Goal: Communication & Community: Share content

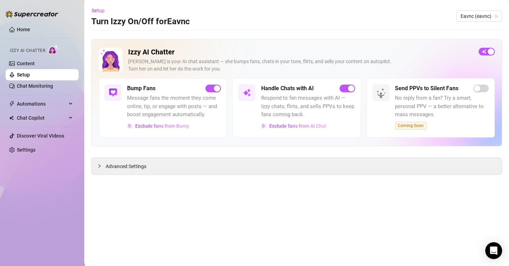
click at [156, 111] on span "Message fans the moment they come online, tip, or engage with posts — and boost…" at bounding box center [174, 106] width 94 height 25
click at [35, 61] on link "Content" at bounding box center [26, 64] width 18 height 6
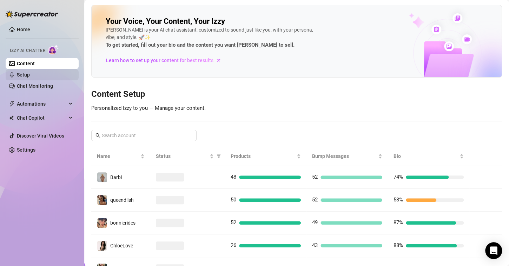
click at [30, 74] on link "Setup" at bounding box center [23, 75] width 13 height 6
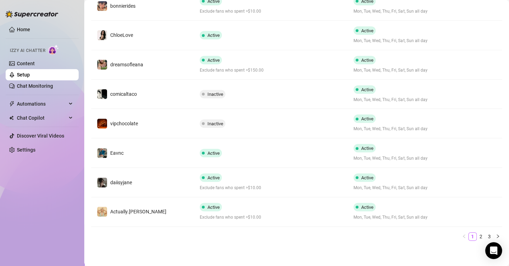
scroll to position [221, 0]
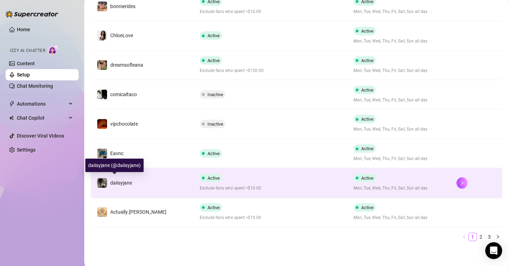
click at [106, 185] on img at bounding box center [102, 183] width 10 height 10
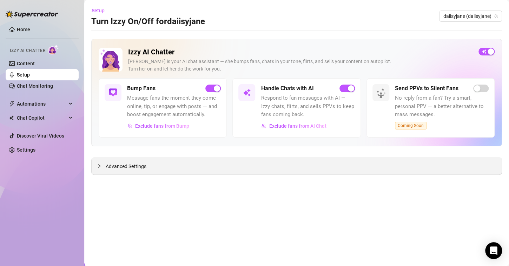
click at [126, 163] on span "Advanced Settings" at bounding box center [126, 167] width 41 height 8
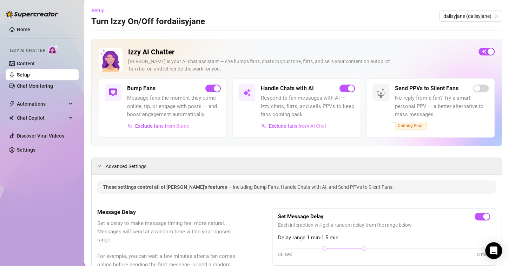
click at [174, 105] on span "Message fans the moment they come online, tip, or engage with posts — and boost…" at bounding box center [174, 106] width 94 height 25
click at [35, 62] on link "Content" at bounding box center [26, 64] width 18 height 6
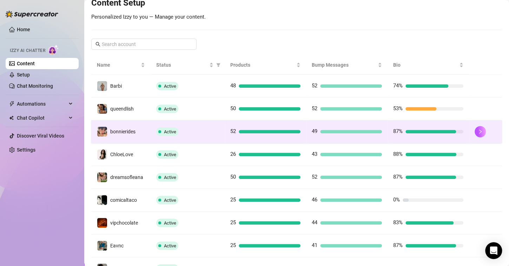
scroll to position [157, 0]
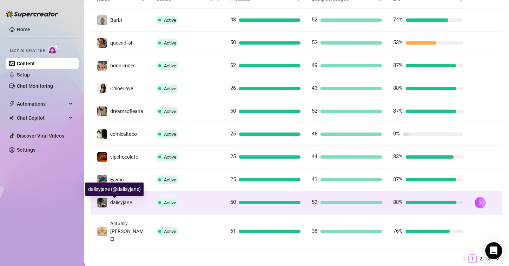
click at [116, 203] on span "daiisyjane" at bounding box center [121, 203] width 22 height 6
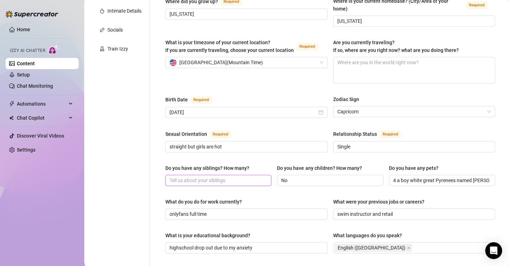
scroll to position [17, 0]
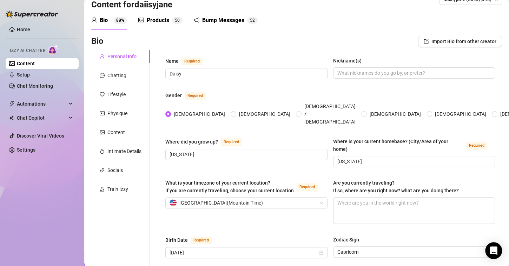
click at [209, 18] on div "Bump Messages" at bounding box center [223, 20] width 42 height 8
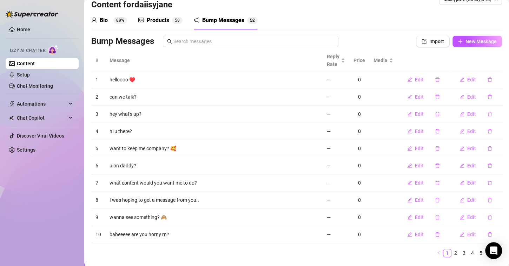
click at [105, 7] on h3 "Content for daiisyjane" at bounding box center [131, 4] width 81 height 11
click at [478, 39] on span "New Message" at bounding box center [481, 42] width 31 height 6
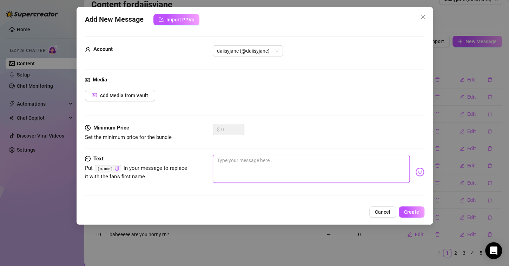
click at [240, 170] on textarea at bounding box center [311, 169] width 197 height 28
paste textarea "Hey you… I was hoping you’d be around [DATE] 😊"
type textarea "Hey you… I was hoping you’d be around [DATE] 😊"
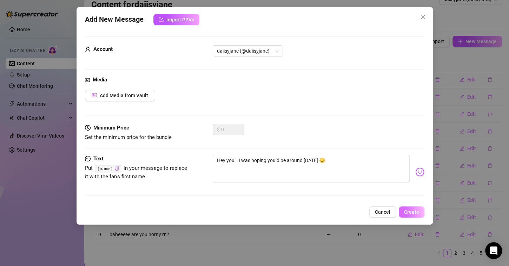
click at [414, 210] on span "Create" at bounding box center [411, 212] width 15 height 6
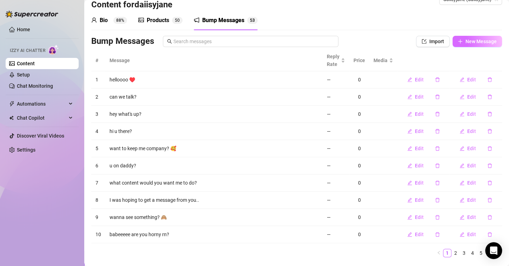
click at [460, 45] on button "New Message" at bounding box center [478, 41] width 50 height 11
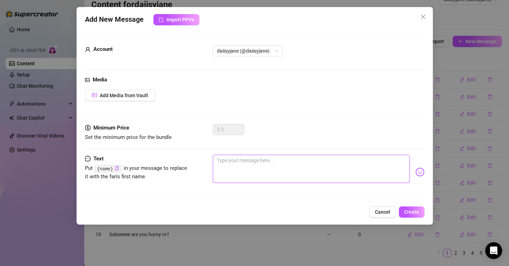
click at [272, 174] on textarea at bounding box center [311, 169] width 197 height 28
click at [252, 168] on textarea at bounding box center [311, 169] width 197 height 28
paste textarea "Guess who’s feeling extra cute right now?"
type textarea "Guess who’s feeling extra cute right now?"
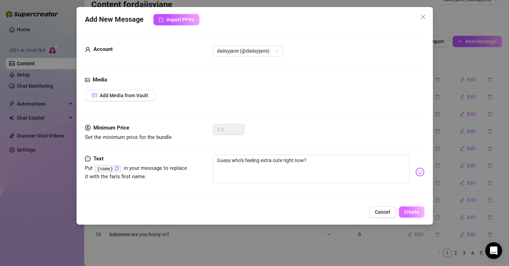
click at [418, 211] on span "Create" at bounding box center [411, 212] width 15 height 6
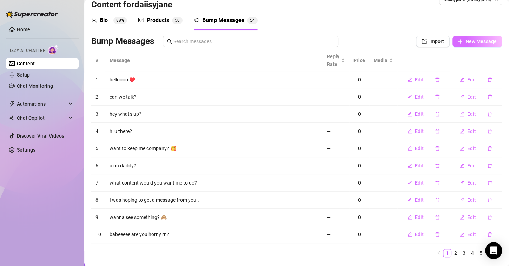
click at [472, 39] on span "New Message" at bounding box center [481, 42] width 31 height 6
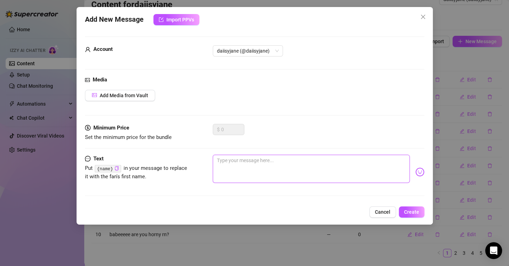
click at [243, 165] on textarea at bounding box center [311, 169] width 197 height 28
paste textarea "Your name popped into my head, so here I am"
type textarea "Your name popped into my head, so here I am"
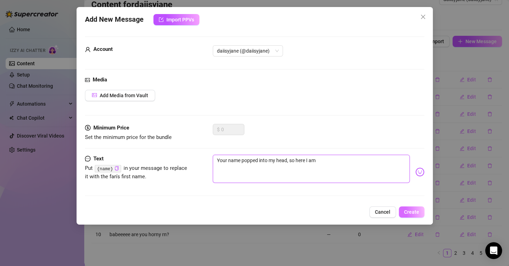
type textarea "Your name popped into my head, so here I am"
click at [412, 209] on span "Create" at bounding box center [411, 212] width 15 height 6
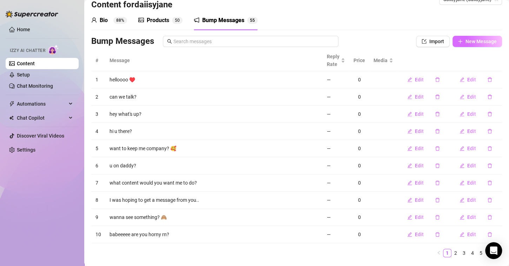
click at [470, 40] on span "New Message" at bounding box center [481, 42] width 31 height 6
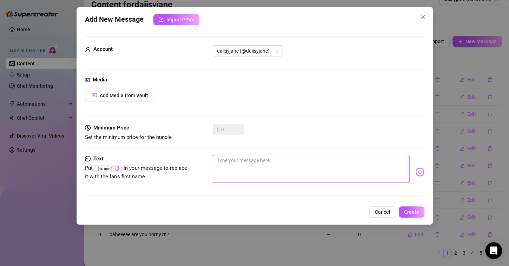
click at [236, 167] on textarea at bounding box center [311, 169] width 197 height 28
paste textarea "Want to keep me company for a little while?"
type textarea "Want to keep me company for a little while?"
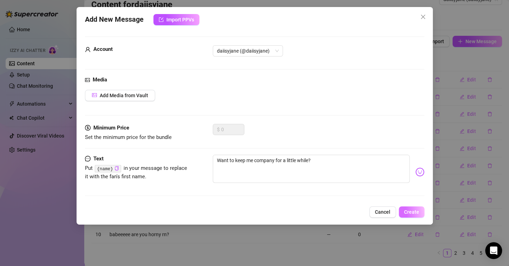
click at [419, 213] on span "Create" at bounding box center [411, 212] width 15 height 6
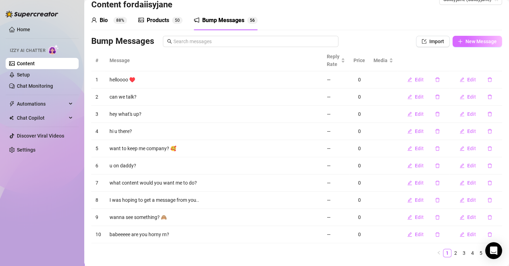
click at [475, 44] on span "New Message" at bounding box center [481, 42] width 31 height 6
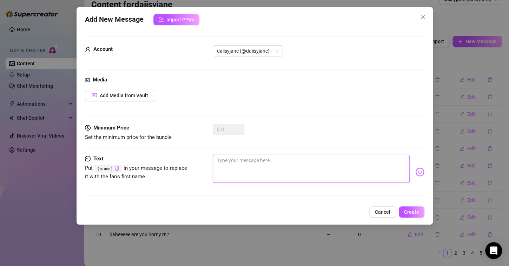
click at [255, 169] on textarea at bounding box center [311, 169] width 197 height 28
paste textarea "I was just thinking about our last chat…"
type textarea "I was just thinking about our last chat…"
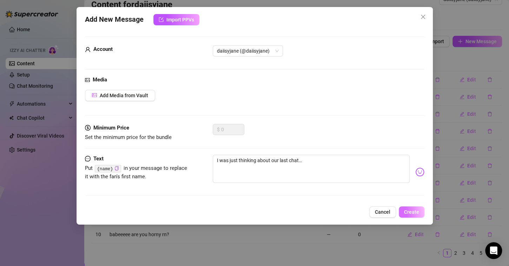
click at [416, 214] on span "Create" at bounding box center [411, 212] width 15 height 6
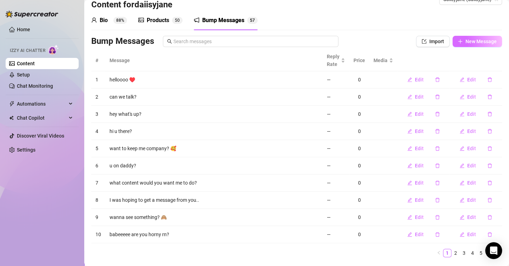
click at [473, 42] on span "New Message" at bounding box center [481, 42] width 31 height 6
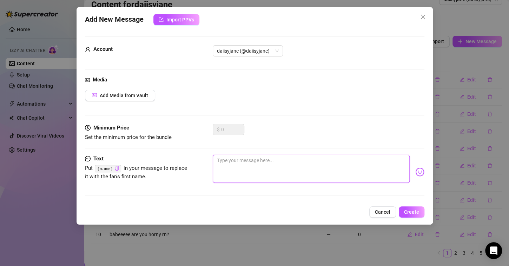
click at [252, 168] on textarea at bounding box center [311, 169] width 197 height 28
paste textarea "It’s way more fun when you’re here 😋"
type textarea "It’s way more fun when you’re here 😋"
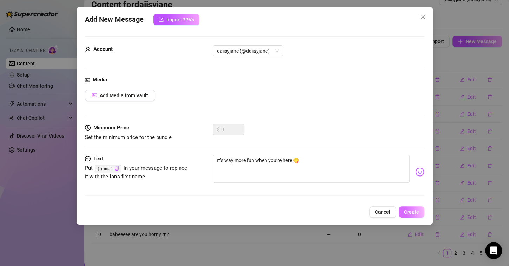
click at [407, 210] on span "Create" at bounding box center [411, 212] width 15 height 6
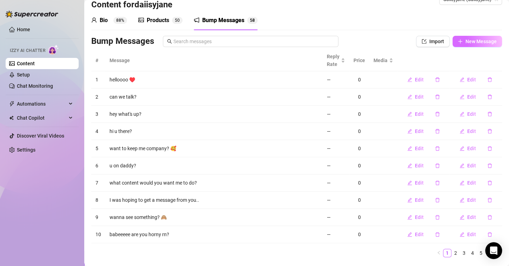
click at [459, 44] on button "New Message" at bounding box center [478, 41] width 50 height 11
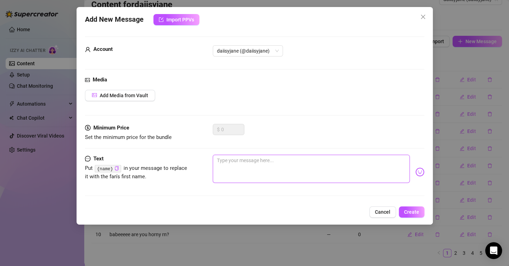
click at [231, 163] on textarea at bounding box center [311, 169] width 197 height 28
paste textarea "Something tells me you’d be the perfect distraction [DATE]"
type textarea "Something tells me you’d be the perfect distraction [DATE]"
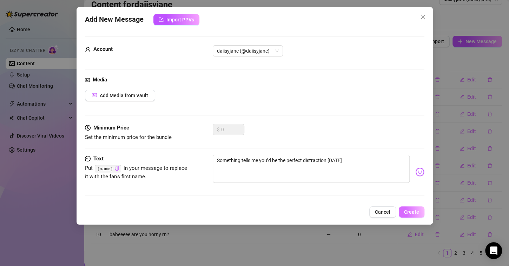
click at [416, 212] on span "Create" at bounding box center [411, 212] width 15 height 6
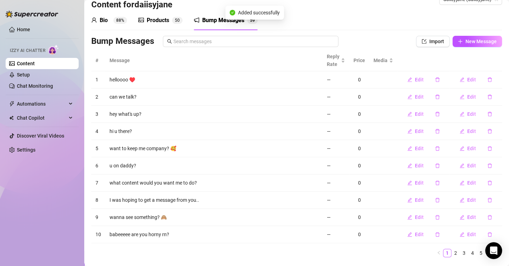
scroll to position [34, 0]
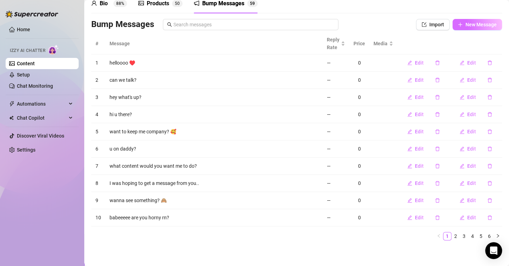
click at [479, 26] on span "New Message" at bounding box center [481, 25] width 31 height 6
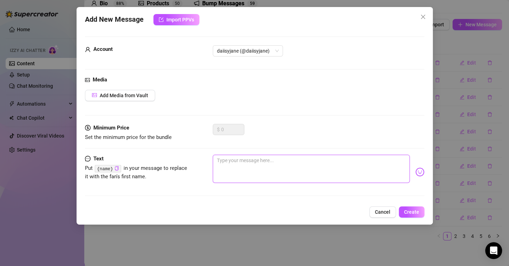
click at [235, 157] on textarea at bounding box center [311, 169] width 197 height 28
paste textarea "I can’t decide if you’re trouble or my favorite person… maybe both"
type textarea "I can’t decide if you’re trouble or my favorite person… maybe both"
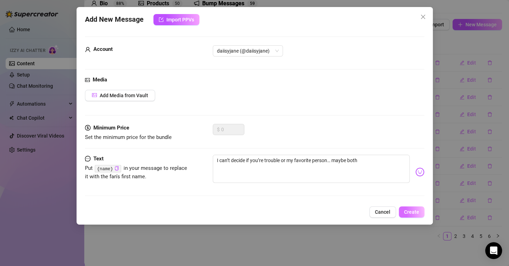
click at [420, 211] on button "Create" at bounding box center [412, 212] width 26 height 11
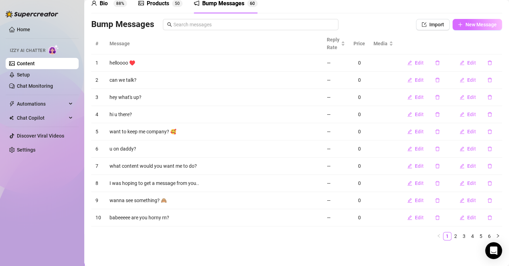
click at [479, 26] on span "New Message" at bounding box center [481, 25] width 31 height 6
type textarea "Type your message here..."
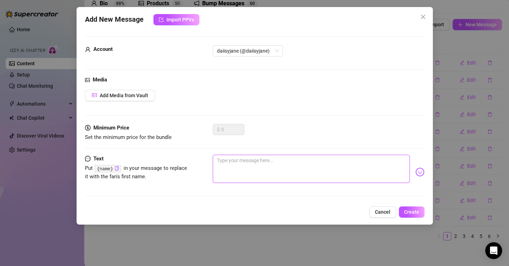
click at [233, 162] on textarea at bounding box center [311, 169] width 197 height 28
paste textarea "I saved a little secret just for you 🤭"
type textarea "I saved a little secret just for you 🤭"
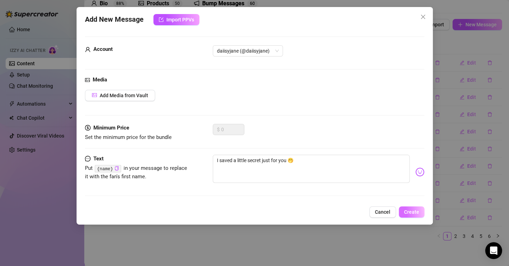
click at [419, 207] on button "Create" at bounding box center [412, 212] width 26 height 11
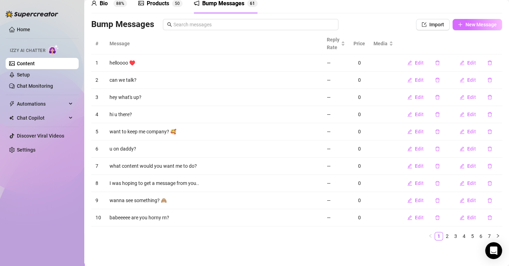
click at [480, 28] on button "New Message" at bounding box center [478, 24] width 50 height 11
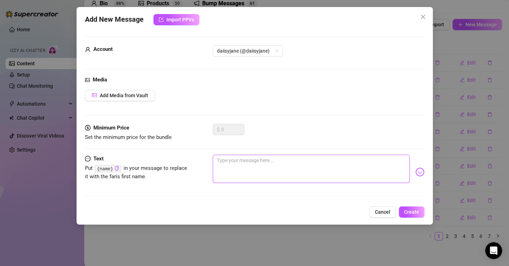
click at [252, 165] on textarea at bounding box center [311, 169] width 197 height 28
paste textarea "I’m in the mood for a little mischief… you?"
type textarea "I’m in the mood for a little mischief… you?"
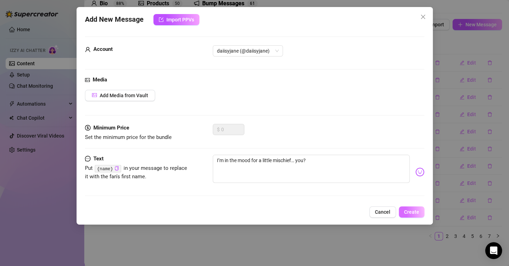
click at [409, 207] on button "Create" at bounding box center [412, 212] width 26 height 11
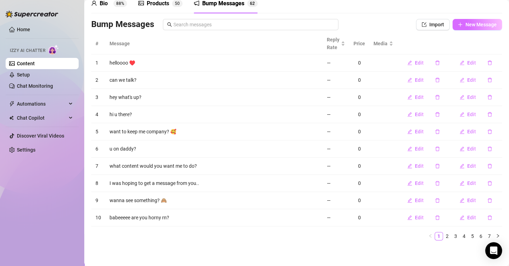
click at [471, 23] on span "New Message" at bounding box center [481, 25] width 31 height 6
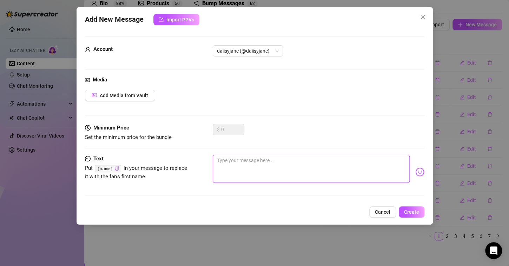
click at [232, 162] on textarea at bounding box center [311, 169] width 197 height 28
paste textarea "You’ve been on my mind all morning"
type textarea "You’ve been on my mind all morning"
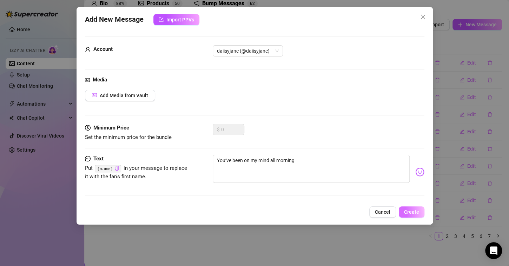
click at [407, 210] on span "Create" at bounding box center [411, 212] width 15 height 6
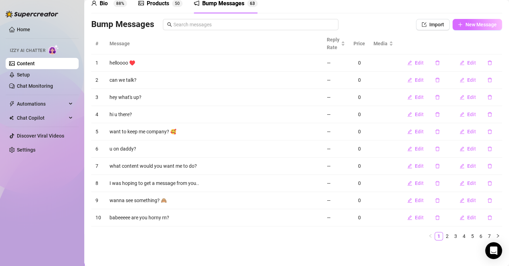
click at [466, 27] on span "New Message" at bounding box center [481, 25] width 31 height 6
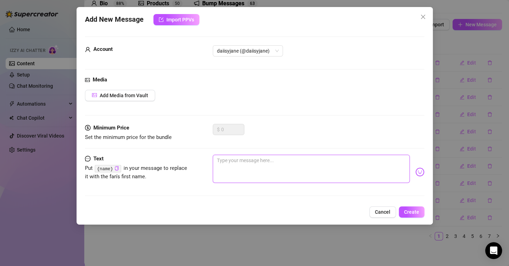
click at [229, 166] on textarea at bounding box center [311, 169] width 197 height 28
paste textarea "Think you can keep me entertained [DATE]?"
type textarea "Think you can keep me entertained [DATE]?"
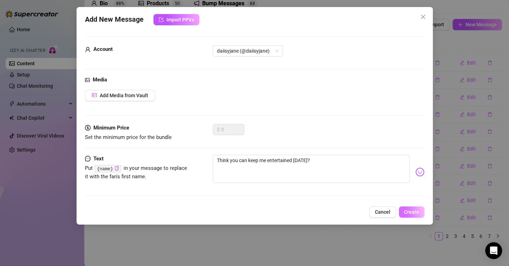
click at [419, 208] on button "Create" at bounding box center [412, 212] width 26 height 11
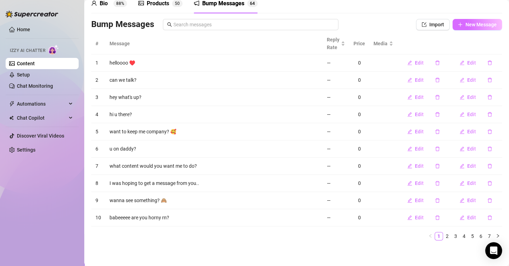
click at [486, 24] on span "New Message" at bounding box center [481, 25] width 31 height 6
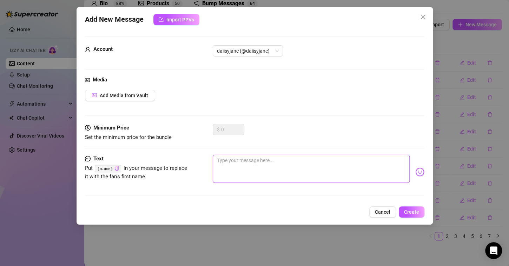
click at [238, 162] on textarea at bounding box center [311, 169] width 197 height 28
paste textarea "Every time you show up, my day gets a little better"
type textarea "Every time you show up, my day gets a little better"
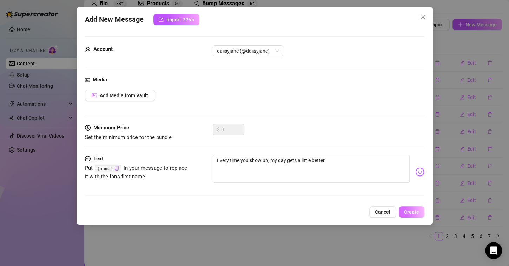
click at [412, 214] on span "Create" at bounding box center [411, 212] width 15 height 6
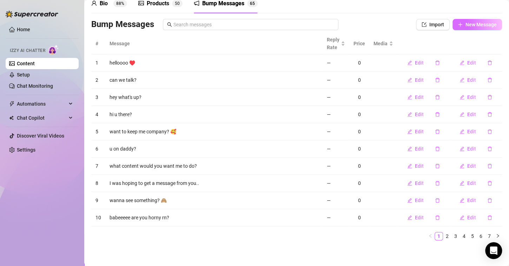
click at [466, 25] on span "New Message" at bounding box center [481, 25] width 31 height 6
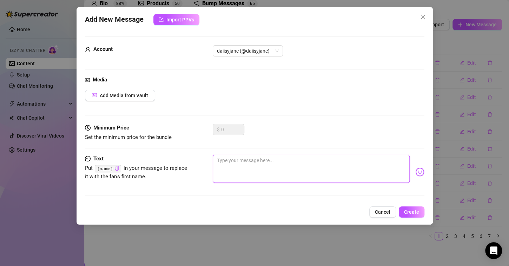
click at [258, 157] on textarea at bounding box center [311, 169] width 197 height 28
paste textarea "I always get a little excited when I see your name pop up"
type textarea "I always get a little excited when I see your name pop up"
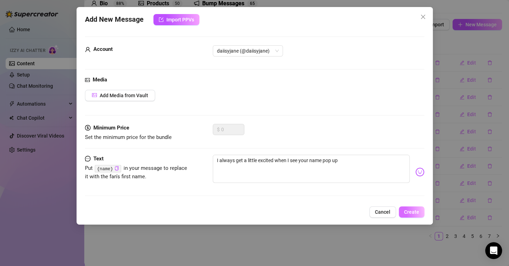
click at [409, 210] on span "Create" at bounding box center [411, 212] width 15 height 6
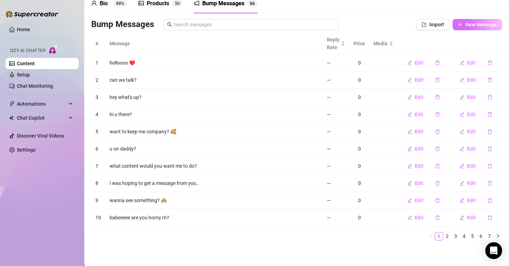
click at [468, 25] on span "New Message" at bounding box center [481, 25] width 31 height 6
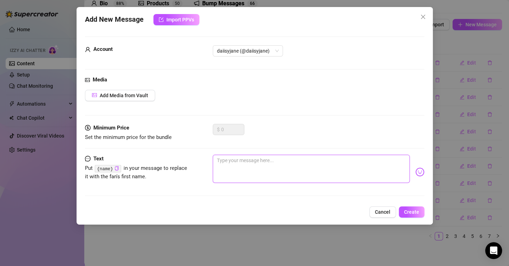
click at [235, 163] on textarea at bounding box center [311, 169] width 197 height 28
paste textarea "You always know how to brighten my day"
type textarea "You always know how to brighten my day"
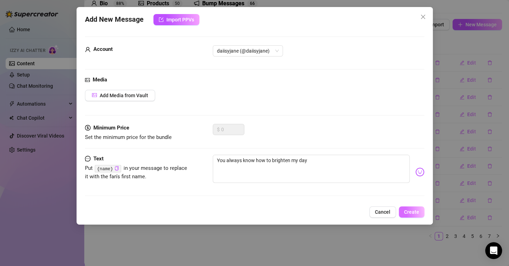
click at [419, 212] on span "Create" at bounding box center [411, 212] width 15 height 6
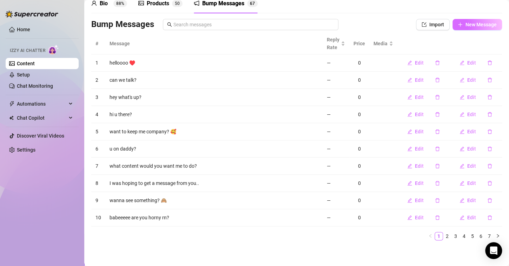
click at [470, 24] on span "New Message" at bounding box center [481, 25] width 31 height 6
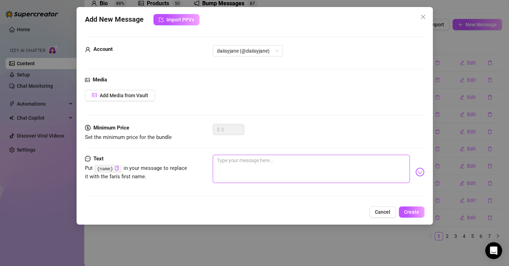
click at [232, 165] on textarea at bounding box center [311, 169] width 197 height 28
paste textarea "I feel like we’d get into the best kind of trouble together"
type textarea "I feel like we’d get into the best kind of trouble together"
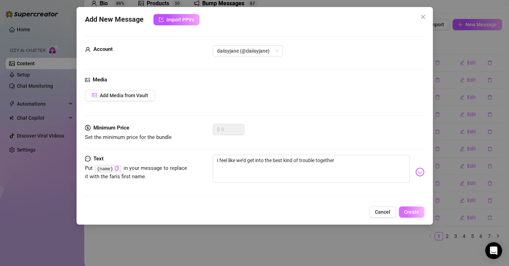
click at [410, 208] on button "Create" at bounding box center [412, 212] width 26 height 11
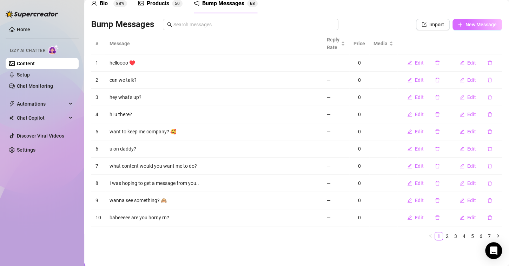
click at [472, 28] on button "New Message" at bounding box center [478, 24] width 50 height 11
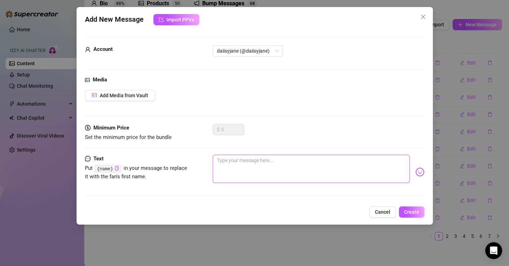
click at [227, 162] on textarea at bounding box center [311, 169] width 197 height 28
paste textarea "I was hoping to bump into you [DATE]…"
type textarea "I was hoping to bump into you [DATE]…"
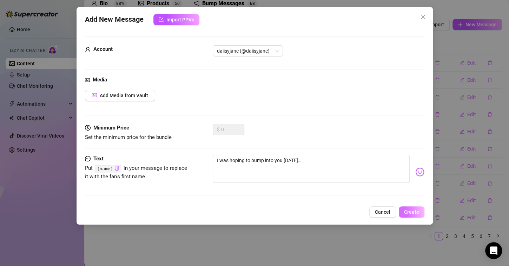
click at [413, 212] on span "Create" at bounding box center [411, 212] width 15 height 6
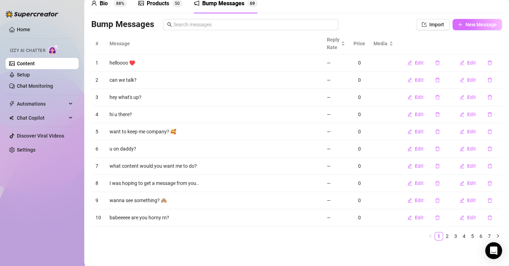
click at [458, 26] on icon "plus" at bounding box center [460, 24] width 5 height 5
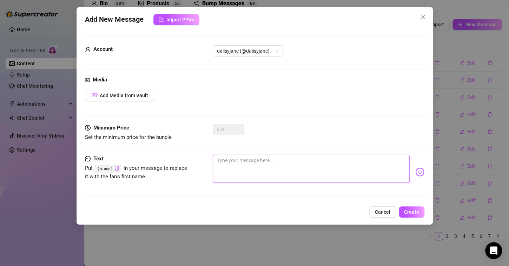
click at [301, 167] on textarea at bounding box center [311, 169] width 197 height 28
paste textarea "It’s always better when we talk"
type textarea "It’s always better when we talk"
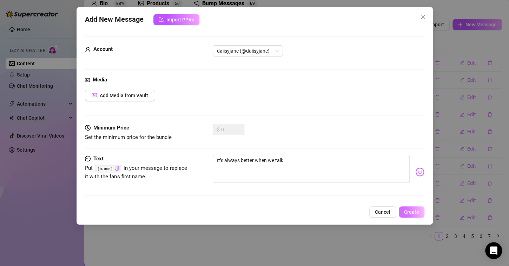
click at [414, 210] on span "Create" at bounding box center [411, 212] width 15 height 6
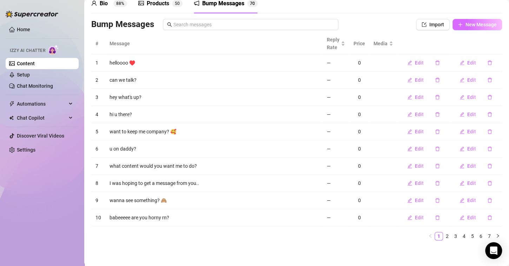
click at [480, 27] on span "New Message" at bounding box center [481, 25] width 31 height 6
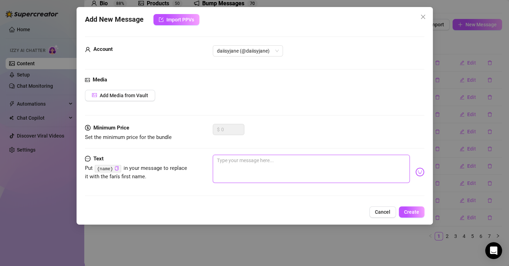
click at [226, 162] on textarea at bounding box center [311, 169] width 197 height 28
paste textarea "You make this so much more fun"
type textarea "You make this so much more fun"
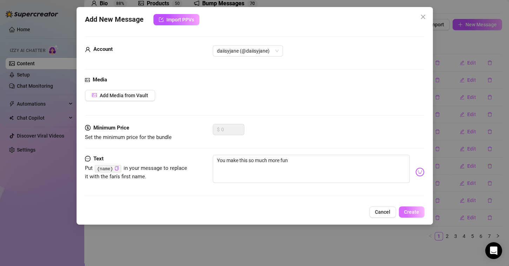
click at [416, 215] on button "Create" at bounding box center [412, 212] width 26 height 11
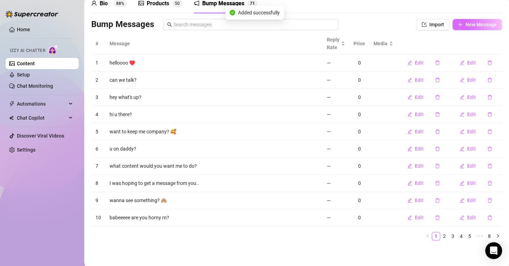
click at [473, 24] on span "New Message" at bounding box center [481, 25] width 31 height 6
type textarea "Type your message here..."
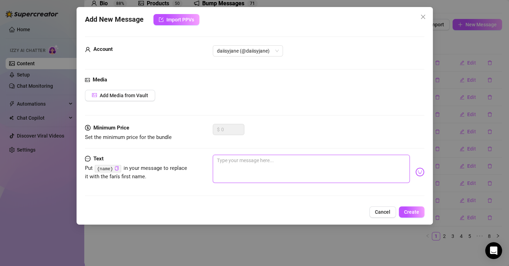
click at [263, 174] on textarea at bounding box center [311, 169] width 197 height 28
paste textarea "I might just have a little surprise for you soon…"
type textarea "I might just have a little surprise for you soon…"
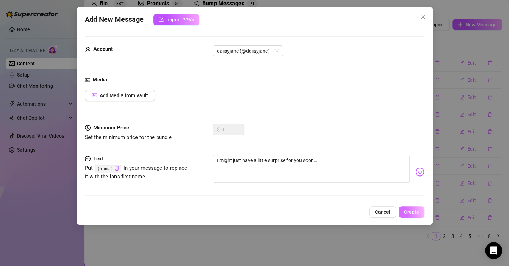
click at [412, 210] on span "Create" at bounding box center [411, 212] width 15 height 6
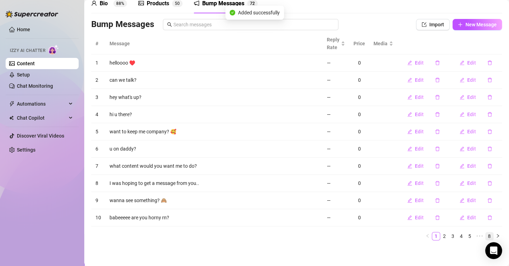
click at [486, 236] on link "8" at bounding box center [490, 237] width 8 height 8
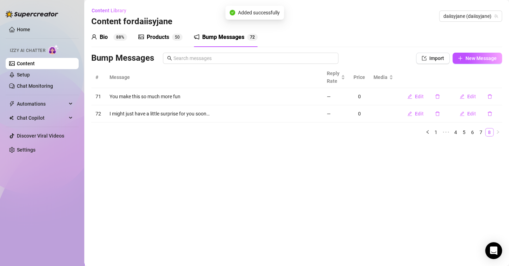
scroll to position [0, 0]
click at [471, 131] on link "6" at bounding box center [473, 133] width 8 height 8
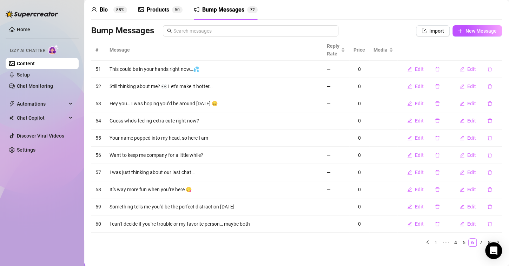
scroll to position [34, 0]
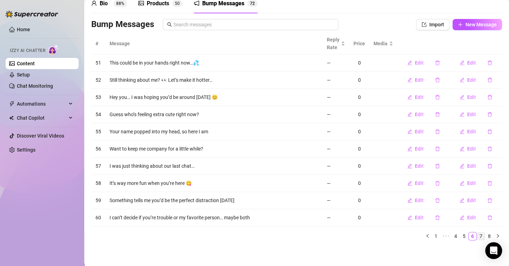
click at [477, 235] on link "7" at bounding box center [481, 237] width 8 height 8
